Goal: Information Seeking & Learning: Learn about a topic

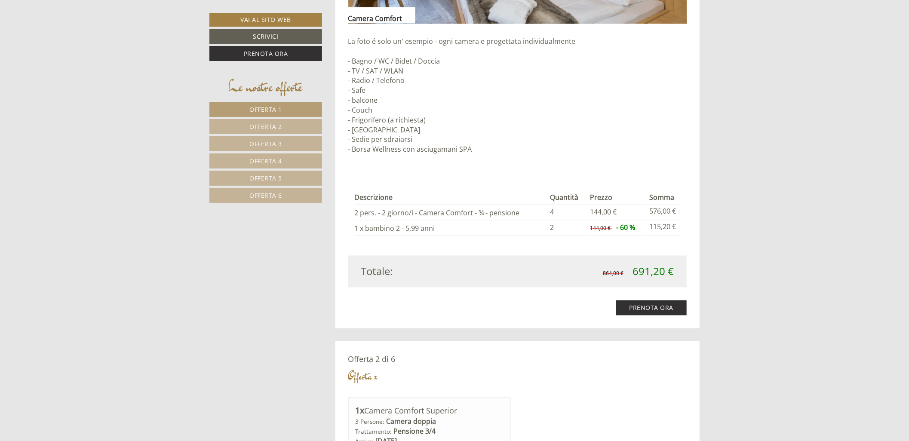
scroll to position [860, 0]
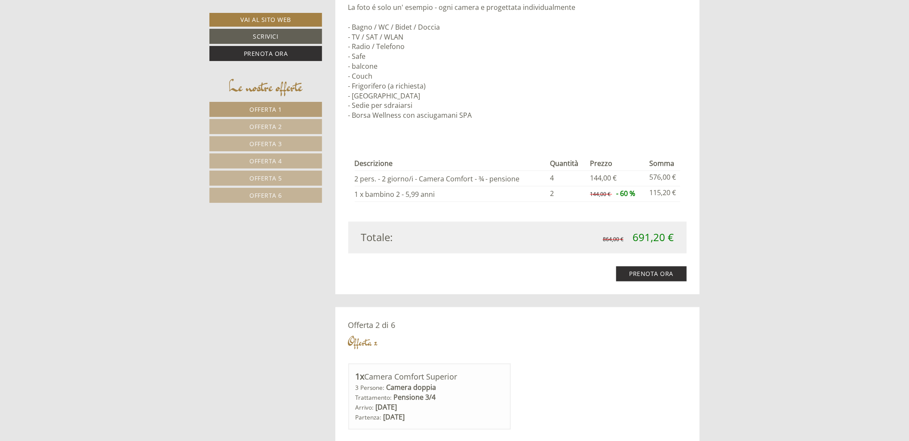
click at [268, 195] on span "Offerta 6" at bounding box center [265, 195] width 33 height 8
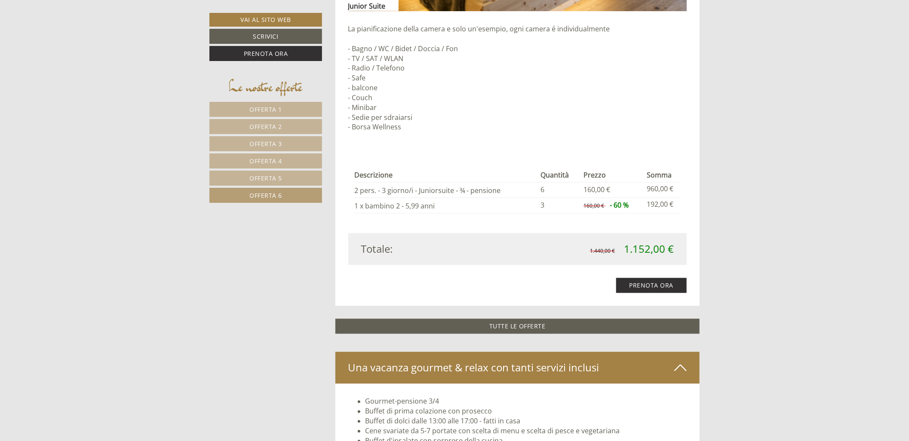
scroll to position [544, 0]
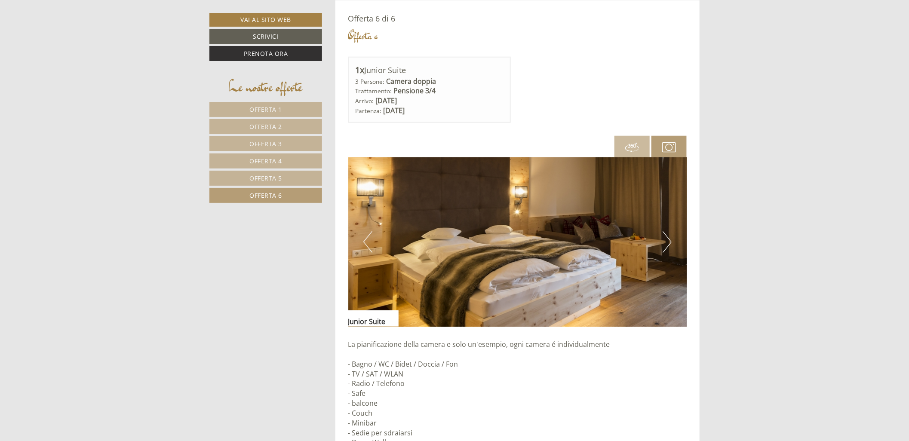
click at [271, 179] on span "Offerta 5" at bounding box center [265, 178] width 33 height 8
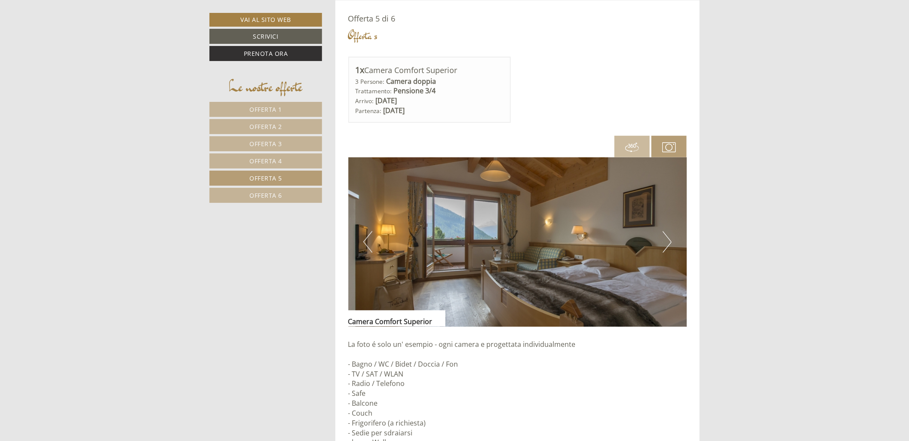
click at [271, 161] on span "Offerta 4" at bounding box center [265, 161] width 33 height 8
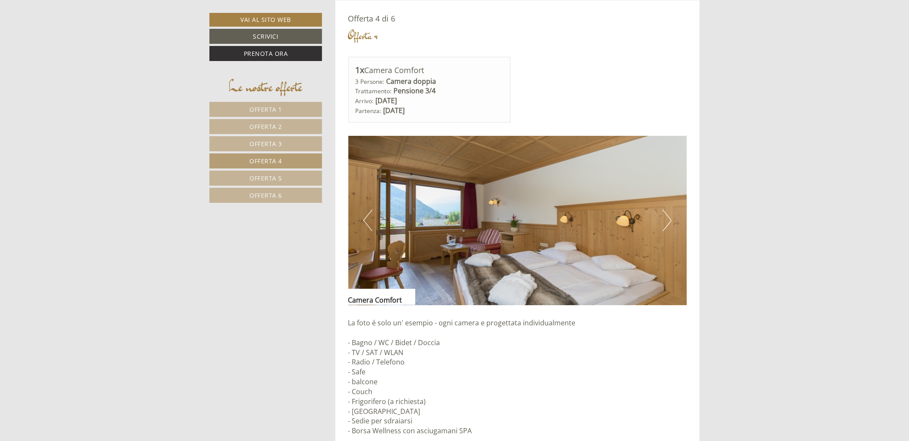
click at [269, 141] on span "Offerta 3" at bounding box center [265, 144] width 33 height 8
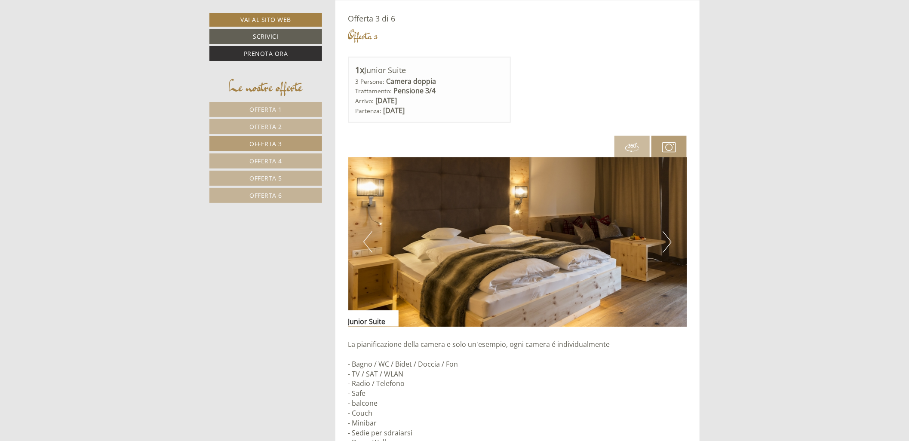
click at [269, 118] on nav "Offerta 1 Offerta 2 Offerta 3 Offerta 4 Offerta 5 Offerta 6" at bounding box center [266, 152] width 115 height 101
click at [269, 107] on span "Offerta 1" at bounding box center [265, 109] width 33 height 8
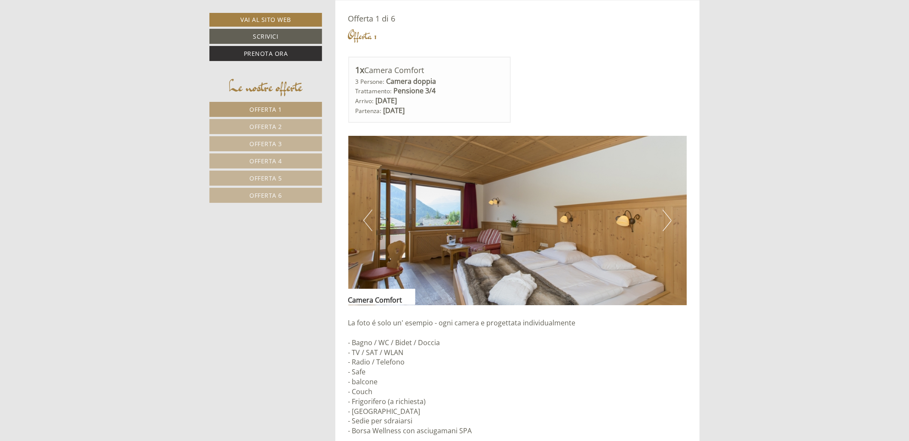
click at [267, 182] on link "Offerta 5" at bounding box center [265, 178] width 113 height 15
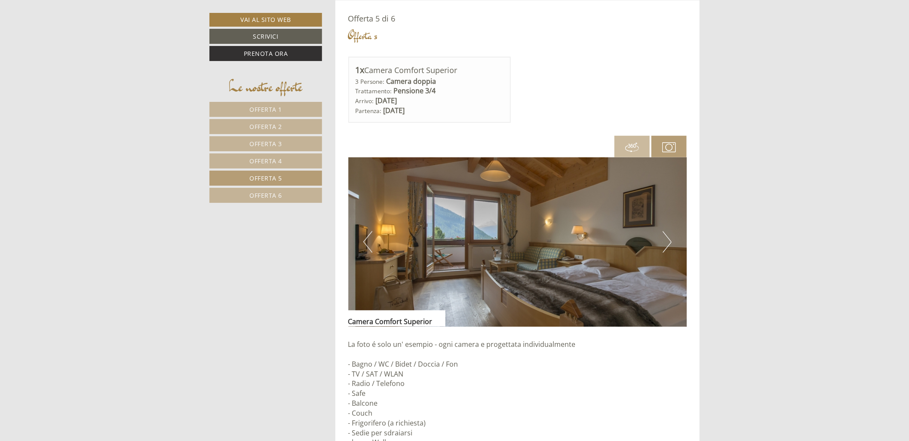
click at [299, 203] on link "Offerta 6" at bounding box center [265, 195] width 113 height 15
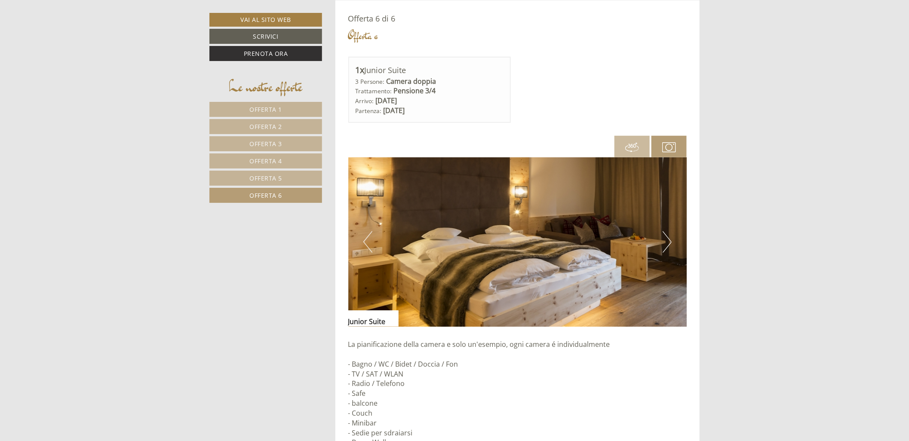
click at [288, 156] on link "Offerta 4" at bounding box center [265, 160] width 113 height 15
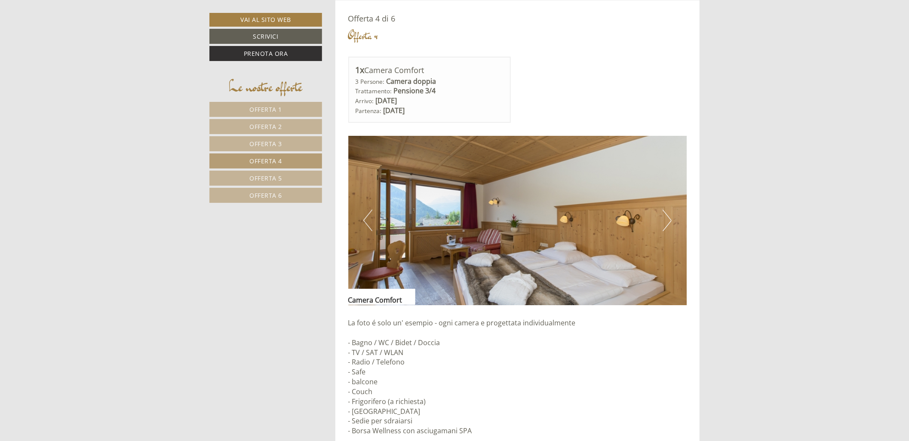
click at [284, 137] on link "Offerta 3" at bounding box center [265, 143] width 113 height 15
